Goal: Task Accomplishment & Management: Manage account settings

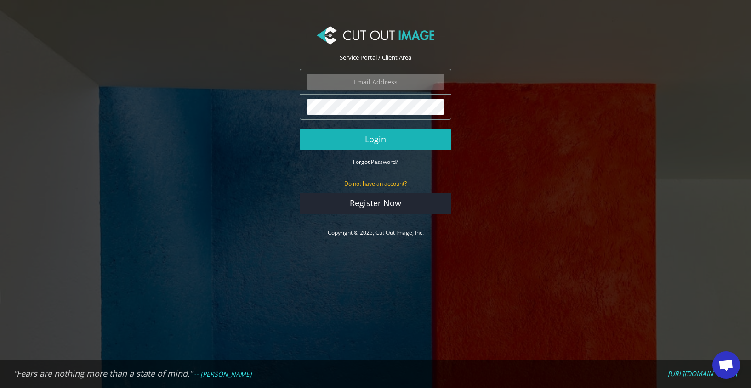
type input "marketing2@worlds-away.com"
click at [403, 131] on button "Login" at bounding box center [376, 139] width 152 height 21
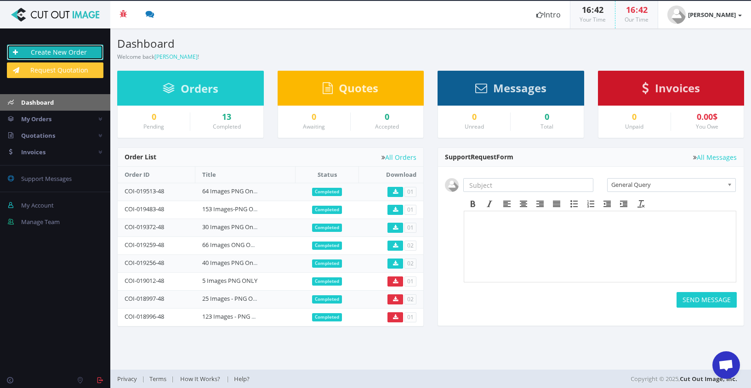
click at [50, 49] on link "Create New Order" at bounding box center [55, 53] width 97 height 16
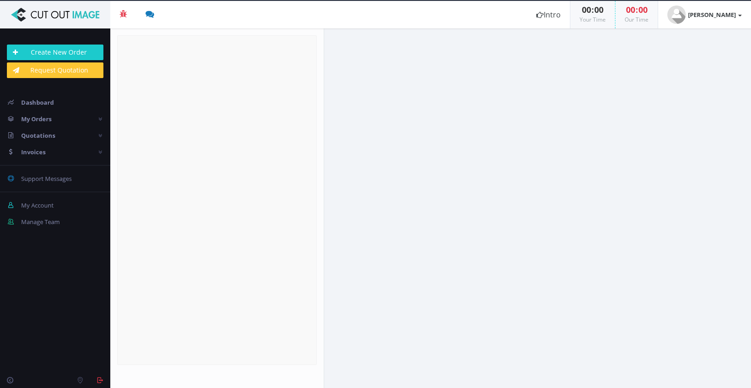
radio input "true"
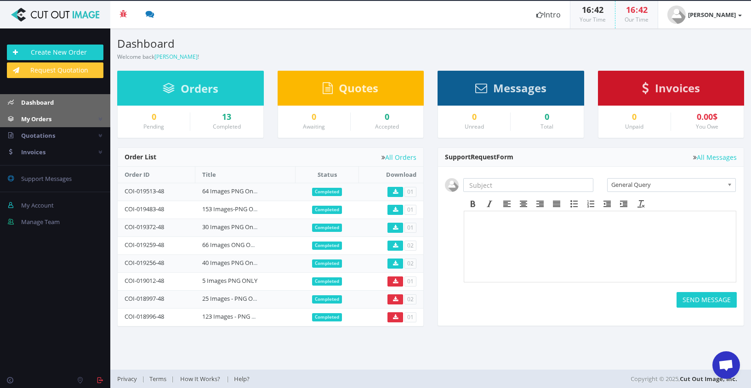
click at [47, 121] on span "My Orders" at bounding box center [36, 119] width 30 height 8
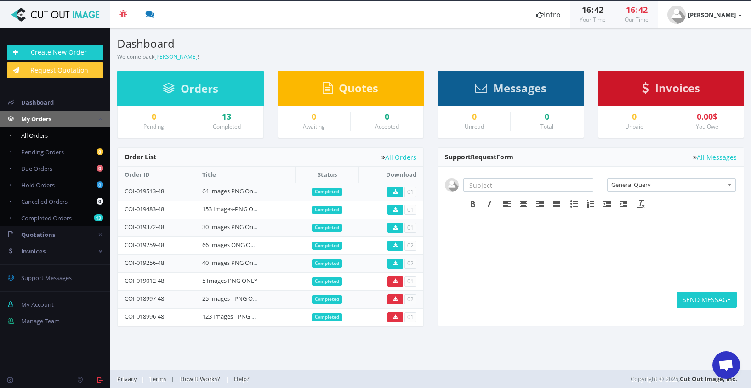
click at [47, 134] on span "All Orders" at bounding box center [34, 135] width 27 height 8
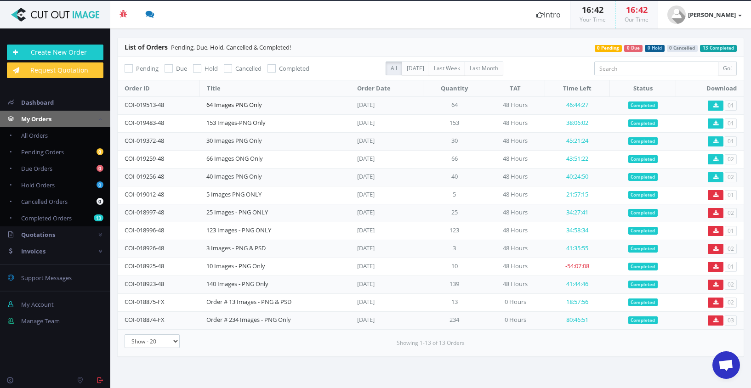
click at [254, 107] on link "64 Images PNG Only" at bounding box center [234, 105] width 56 height 8
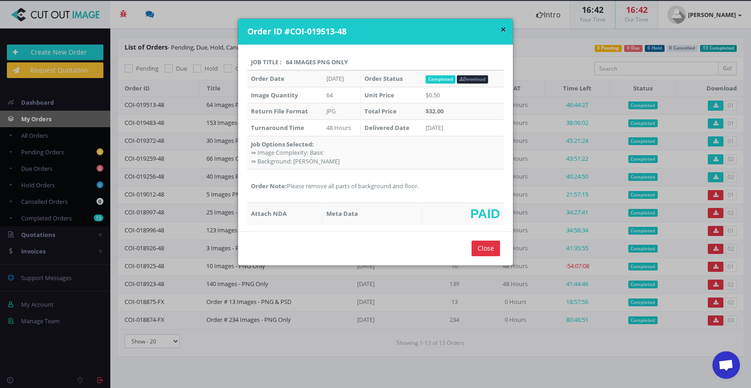
drag, startPoint x: 285, startPoint y: 185, endPoint x: 429, endPoint y: 188, distance: 143.4
click at [429, 188] on td "Order Note: Please remove all parts of background and floor." at bounding box center [375, 187] width 256 height 34
copy td "Please remove all parts of background and floor."
click at [503, 28] on button "×" at bounding box center [503, 30] width 6 height 10
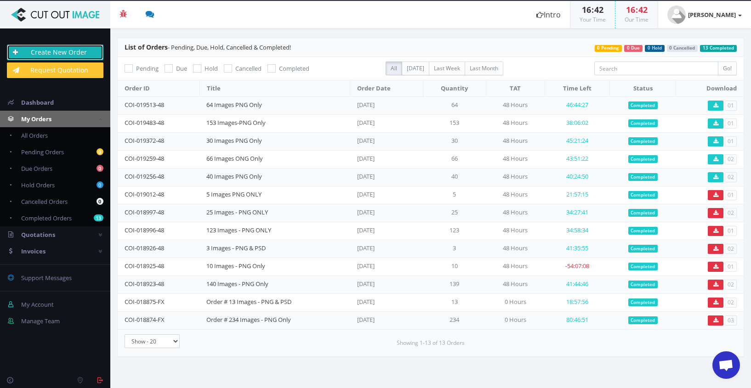
click at [52, 48] on link "Create New Order" at bounding box center [55, 53] width 97 height 16
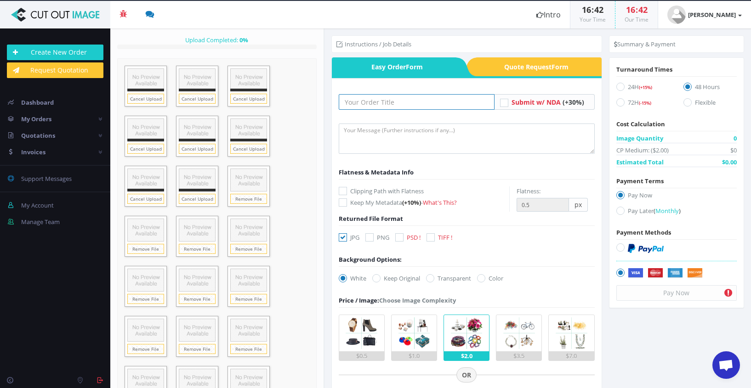
click at [382, 102] on input "text" at bounding box center [417, 102] width 156 height 16
type input "6"
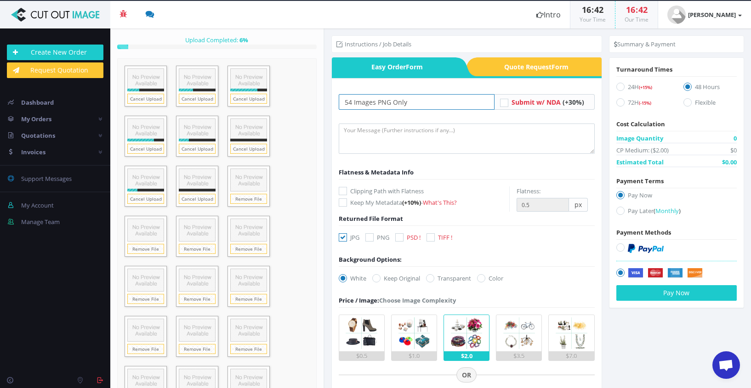
type input "54 Images PNG Only"
click at [390, 139] on textarea at bounding box center [467, 139] width 256 height 30
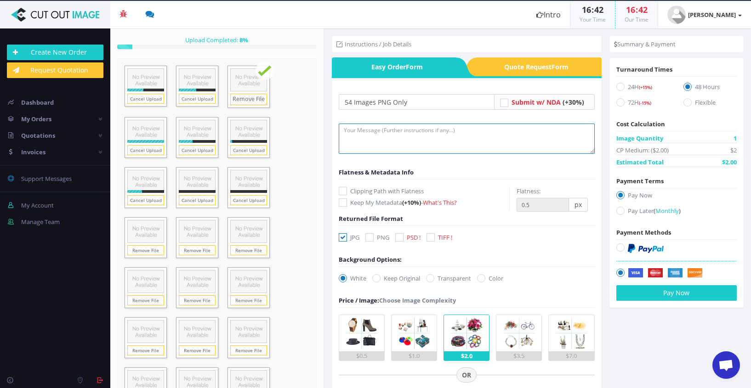
paste textarea "Please remove all parts of background and floor."
type textarea "Please remove all parts of background and floor."
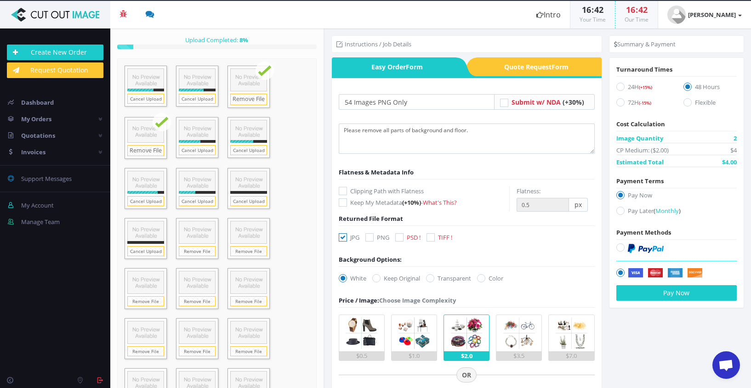
click at [371, 236] on icon at bounding box center [369, 237] width 8 height 8
click at [371, 236] on input "PNG" at bounding box center [371, 238] width 6 height 6
checkbox input "true"
click at [340, 238] on icon at bounding box center [343, 237] width 8 height 8
click at [341, 238] on input "JPG" at bounding box center [344, 238] width 6 height 6
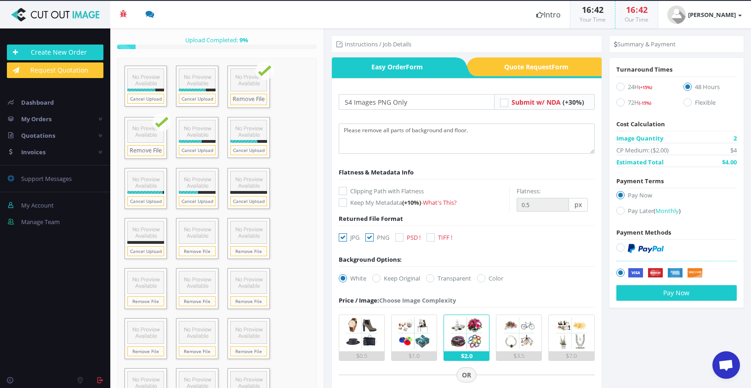
checkbox input "false"
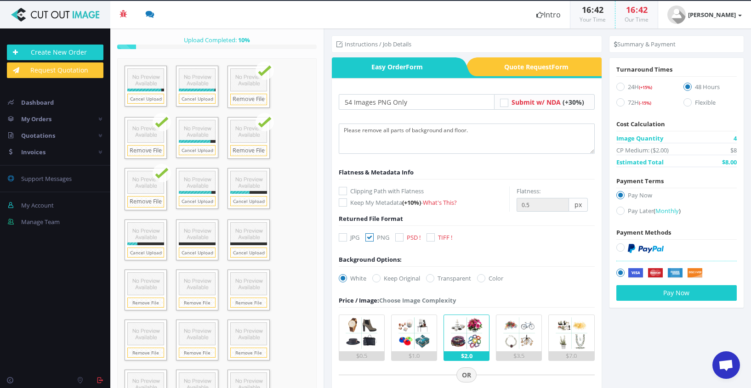
scroll to position [46, 0]
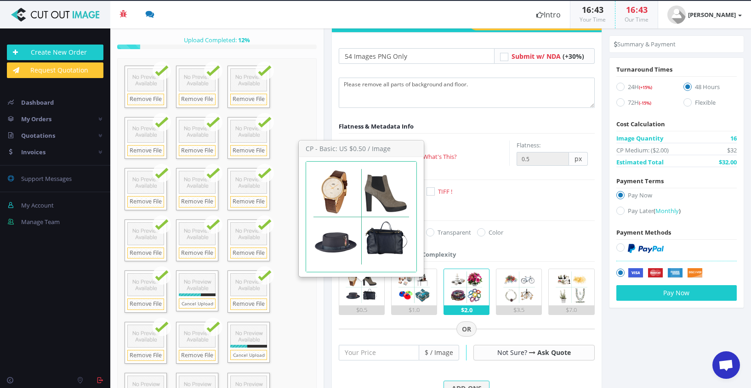
click at [363, 292] on img at bounding box center [361, 287] width 36 height 36
click at [0, 0] on input "$0.5" at bounding box center [0, 0] width 0 height 0
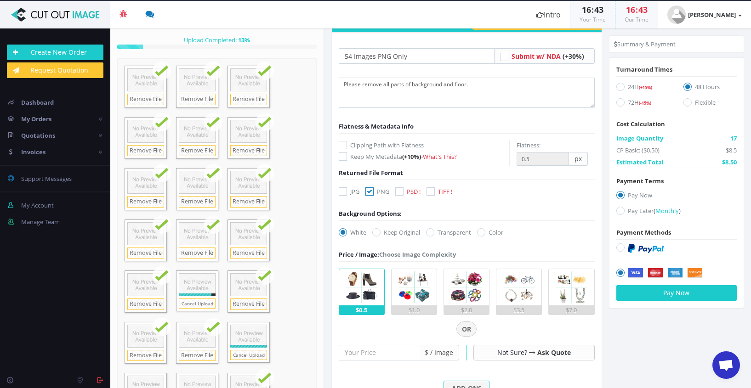
click at [617, 214] on icon at bounding box center [620, 211] width 8 height 8
click at [619, 214] on input "Pay Later ( Monthly )" at bounding box center [622, 211] width 6 height 6
radio input "true"
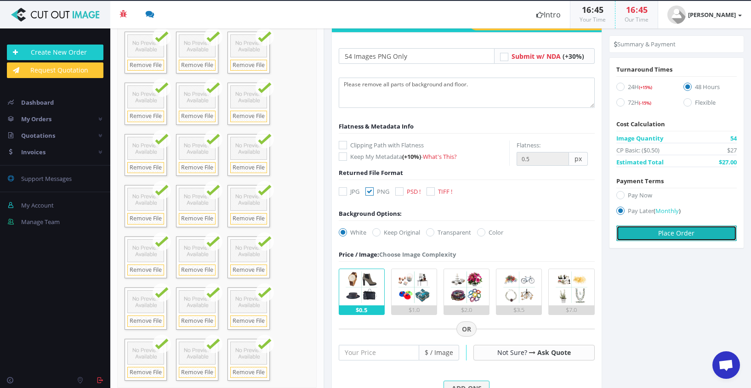
click at [681, 232] on button "Place Order" at bounding box center [676, 234] width 120 height 16
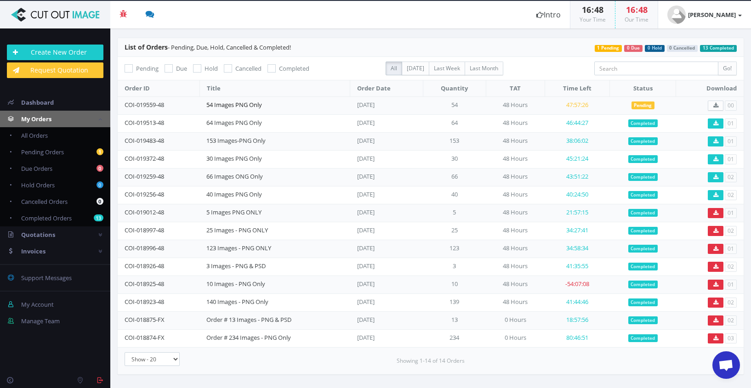
click at [224, 103] on link "54 Images PNG Only" at bounding box center [234, 105] width 56 height 8
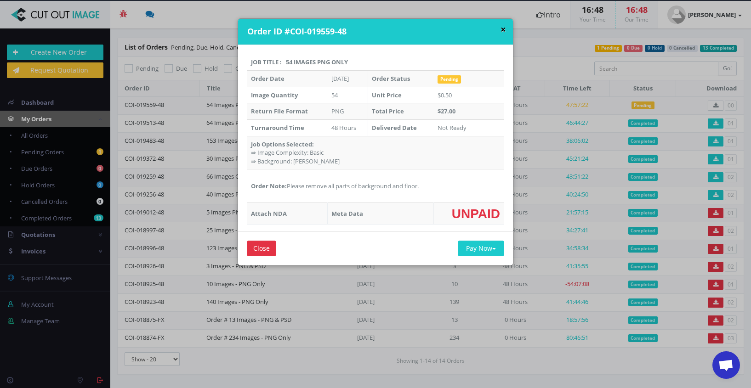
click at [503, 28] on button "×" at bounding box center [503, 30] width 6 height 10
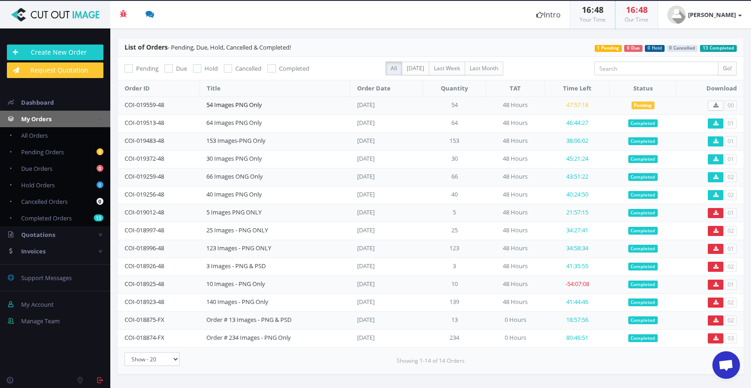
click at [257, 105] on link "54 Images PNG Only" at bounding box center [234, 105] width 56 height 8
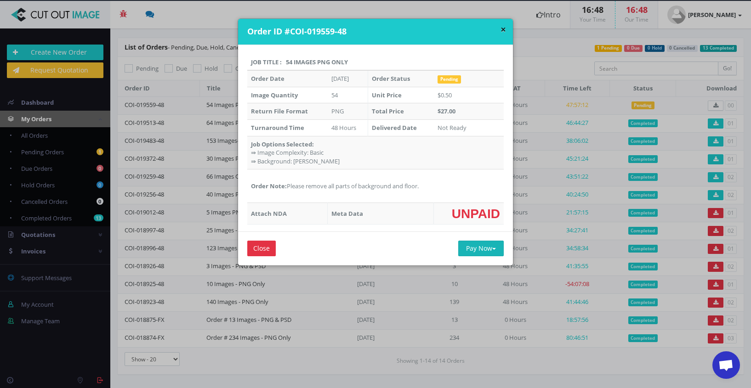
click at [477, 250] on button "Pay Now" at bounding box center [480, 249] width 45 height 16
click at [349, 250] on div "Close Pay Now PayPal Credit Card" at bounding box center [375, 249] width 275 height 34
click at [502, 32] on button "×" at bounding box center [503, 30] width 6 height 10
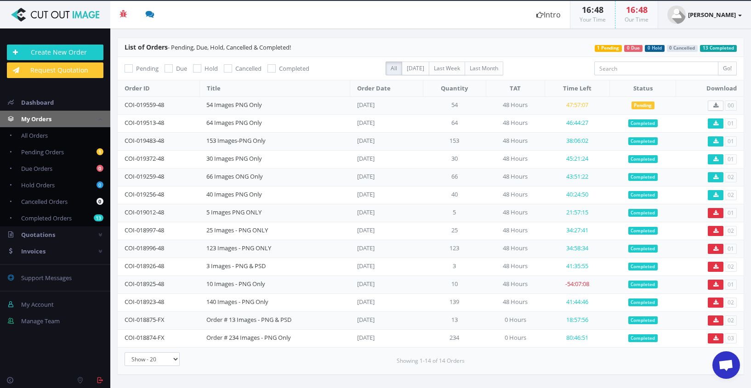
click at [721, 16] on strong "[PERSON_NAME]" at bounding box center [712, 15] width 48 height 8
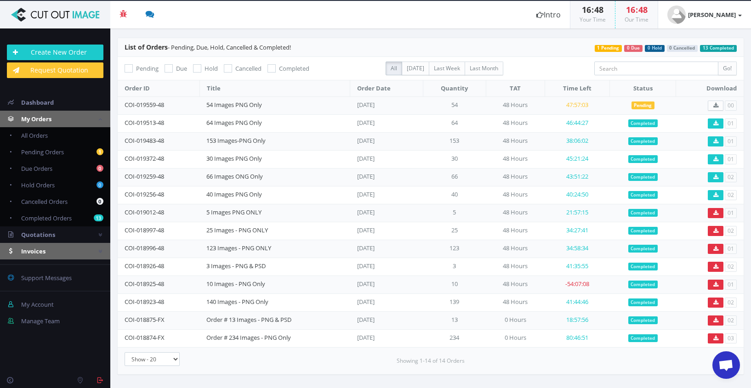
click at [63, 249] on link "Invoices" at bounding box center [55, 251] width 110 height 17
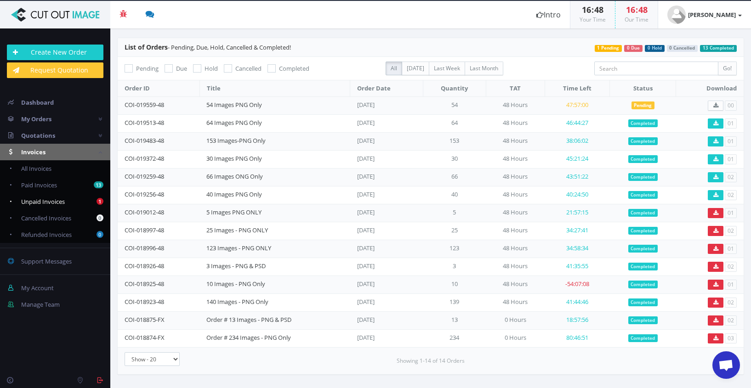
click at [47, 203] on span "Unpaid Invoices" at bounding box center [43, 202] width 44 height 8
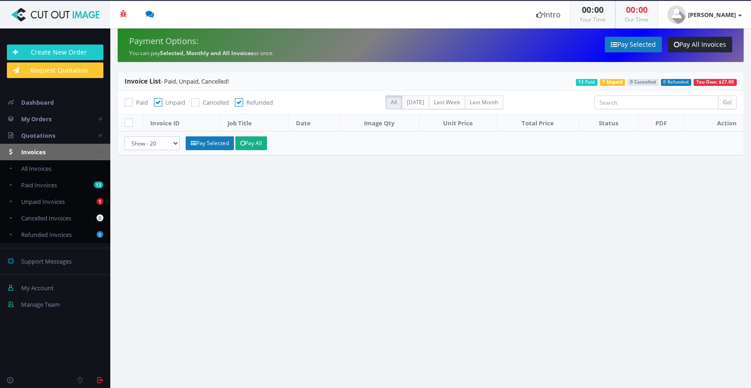
checkbox input "true"
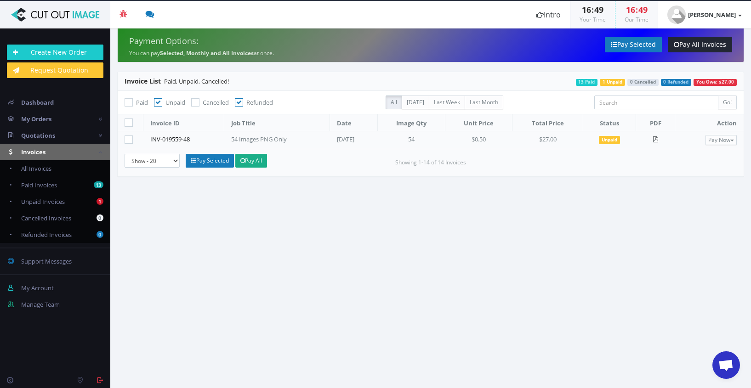
click at [173, 139] on link "INV-019559-48" at bounding box center [170, 139] width 40 height 8
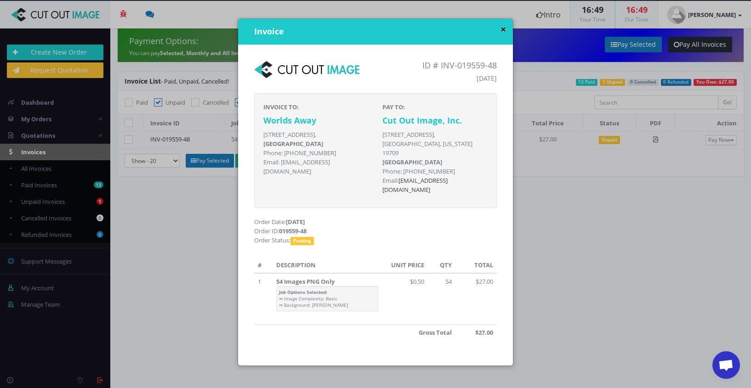
click at [502, 31] on button "×" at bounding box center [503, 30] width 6 height 10
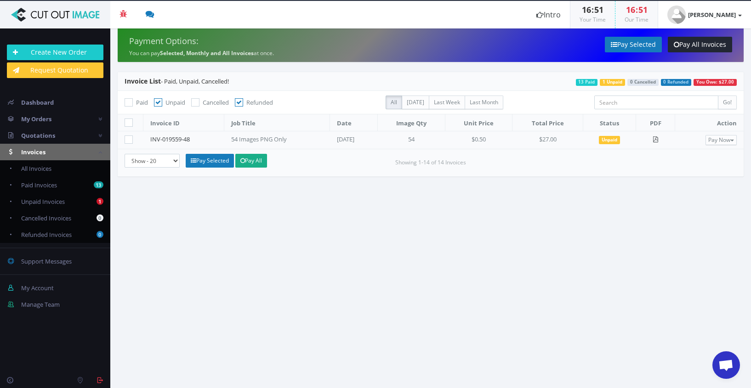
click at [447, 232] on section "Payment Options: You can pay Selected, Monthly and All Invoices at once. Pay Se…" at bounding box center [430, 208] width 641 height 360
click at [50, 113] on link "My Orders" at bounding box center [55, 119] width 110 height 17
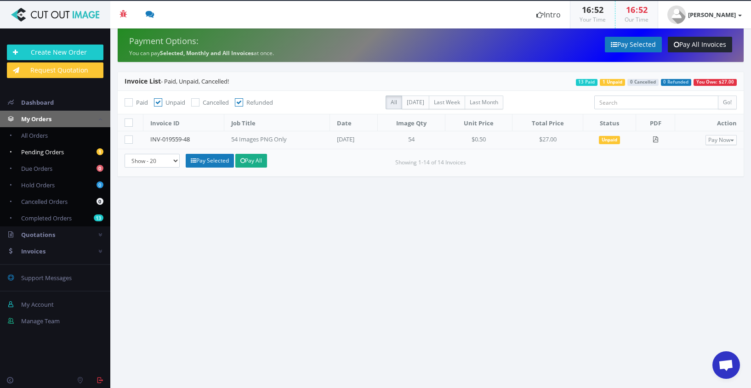
click at [40, 152] on span "Pending Orders" at bounding box center [42, 152] width 43 height 8
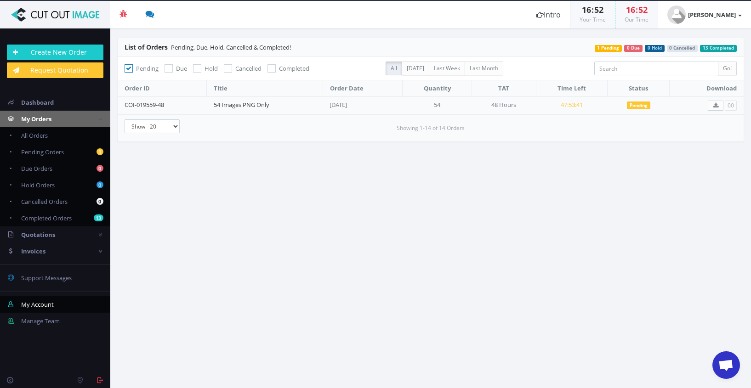
click at [40, 301] on span "My Account" at bounding box center [37, 305] width 33 height 8
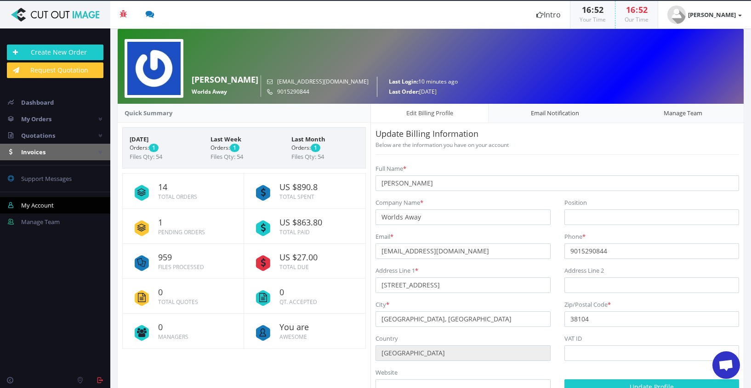
click at [40, 154] on span "Invoices" at bounding box center [33, 152] width 24 height 8
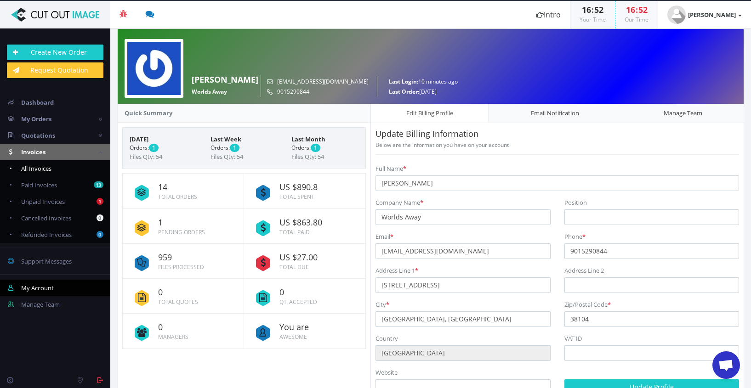
click at [39, 167] on span "All Invoices" at bounding box center [36, 169] width 30 height 8
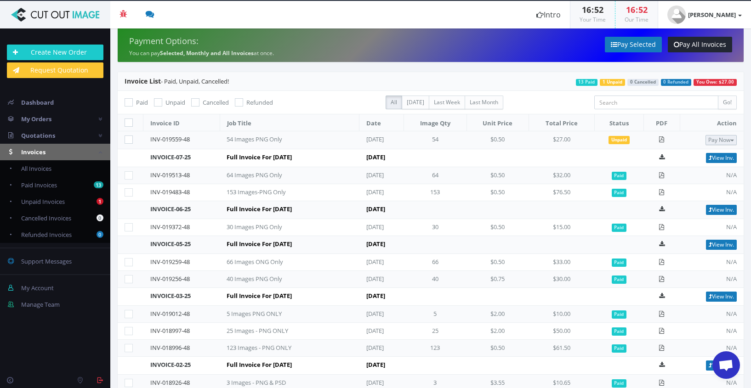
click at [717, 138] on button "Pay Now" at bounding box center [720, 140] width 31 height 10
click at [710, 169] on span "Credit Card" at bounding box center [698, 169] width 36 height 9
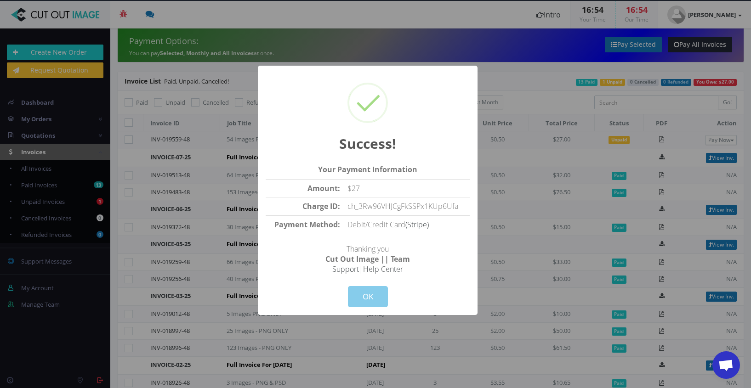
click at [370, 296] on button "OK" at bounding box center [368, 296] width 40 height 21
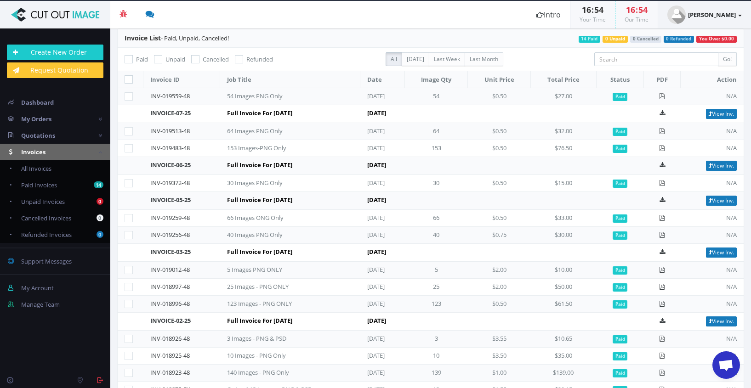
click at [717, 16] on strong "[PERSON_NAME]" at bounding box center [712, 15] width 48 height 8
click at [721, 84] on link "Change Password" at bounding box center [705, 85] width 73 height 13
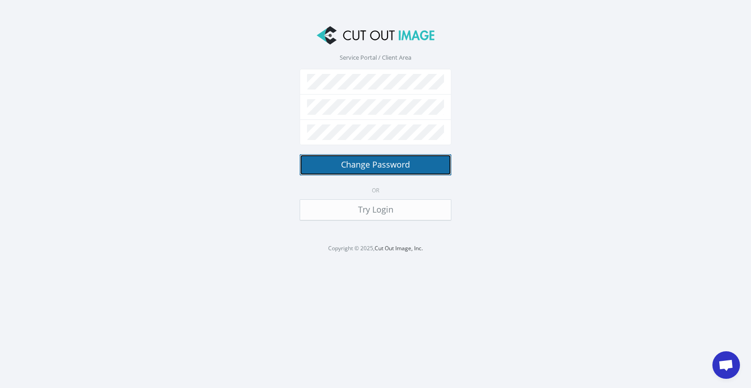
click at [401, 165] on button "Change Password" at bounding box center [376, 164] width 152 height 21
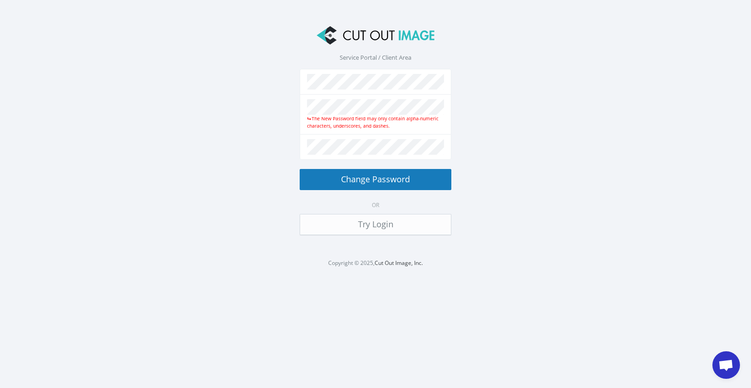
click at [389, 129] on div "The New Password field may only contain alpha-numeric characters, underscores, …" at bounding box center [375, 122] width 137 height 15
click at [383, 117] on div "The New Password field may only contain alpha-numeric characters, underscores, …" at bounding box center [375, 122] width 137 height 15
click at [497, 113] on section "Service Portal / Client Area The New Password field may only contain alpha-nume…" at bounding box center [375, 136] width 751 height 244
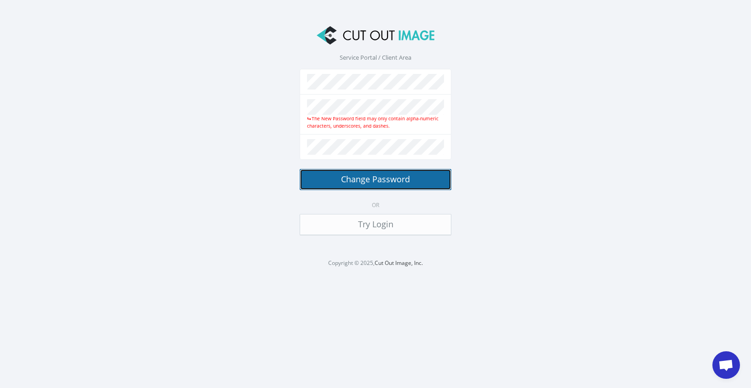
click at [330, 180] on button "Change Password" at bounding box center [376, 179] width 152 height 21
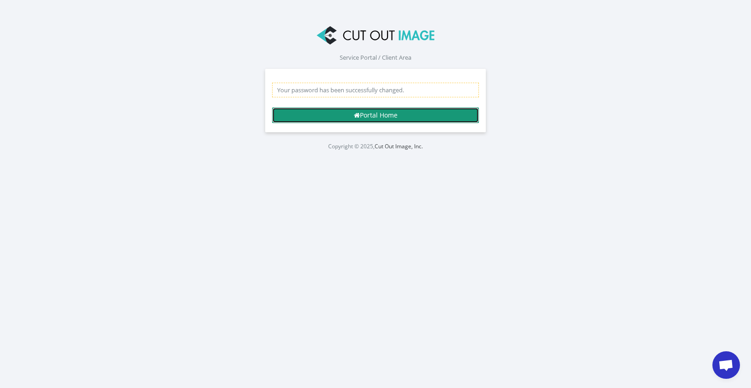
click at [425, 119] on link "Portal Home" at bounding box center [375, 116] width 207 height 16
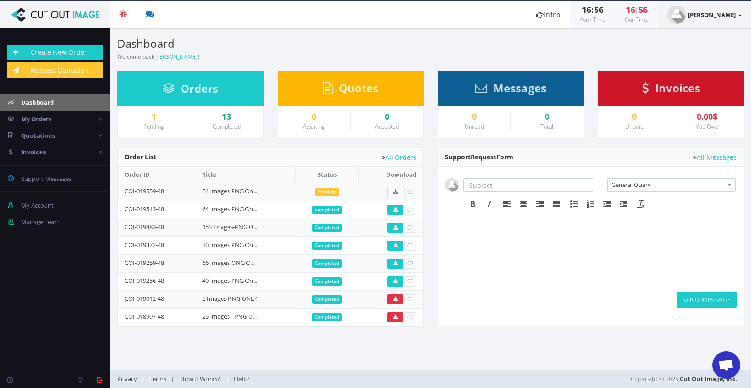
click at [710, 16] on strong "[PERSON_NAME]" at bounding box center [712, 15] width 48 height 8
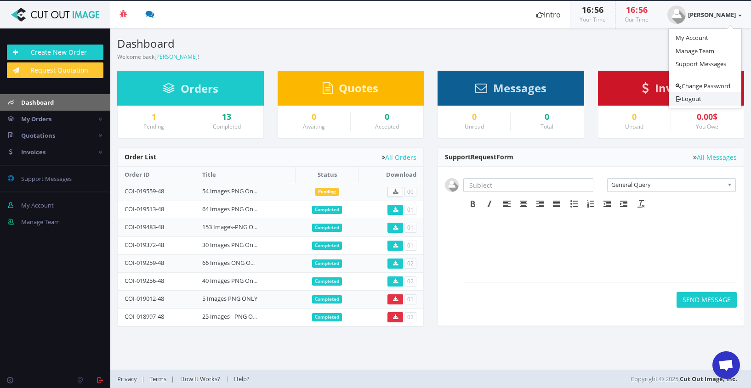
click at [698, 98] on link "Logout" at bounding box center [705, 98] width 73 height 13
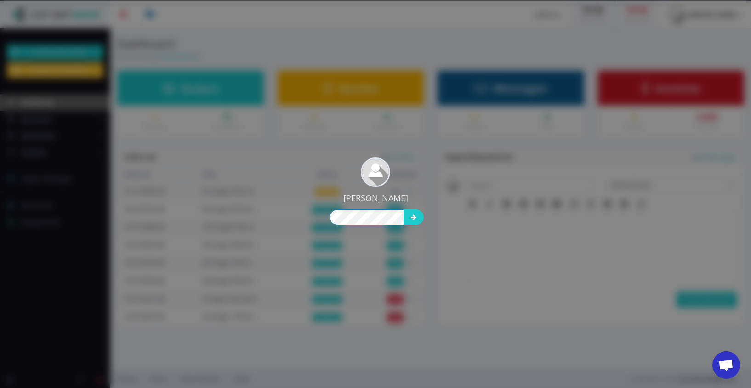
click at [403, 210] on button "submit" at bounding box center [413, 218] width 20 height 16
